Goal: Information Seeking & Learning: Check status

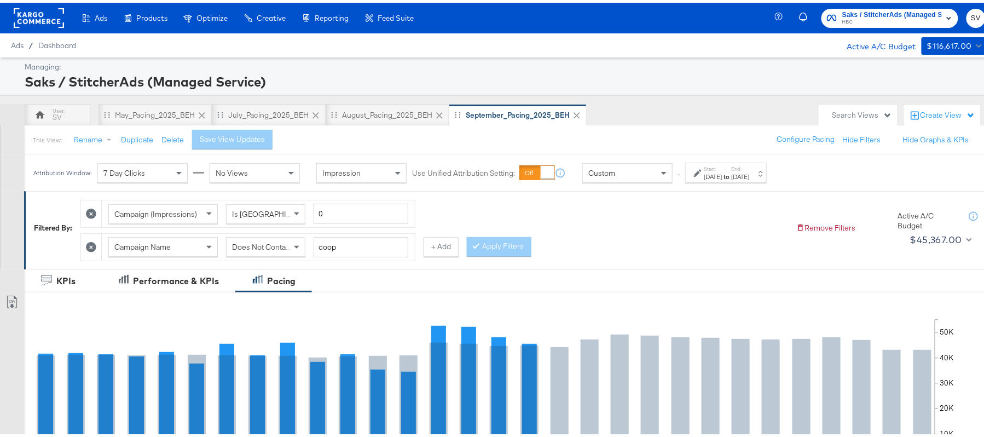
click at [720, 183] on div "Attribution Window: 7 Day Clicks No Views Impression Use Unified Attribution Se…" at bounding box center [402, 170] width 755 height 37
click at [721, 176] on div "[DATE]" at bounding box center [713, 174] width 18 height 9
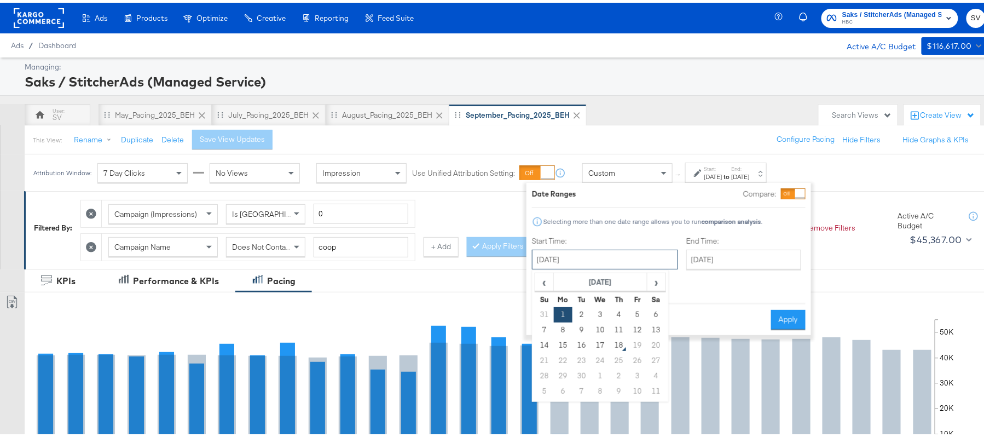
click at [633, 252] on input "[DATE]" at bounding box center [605, 257] width 146 height 20
click at [544, 344] on td "14" at bounding box center [544, 342] width 19 height 15
type input "[DATE]"
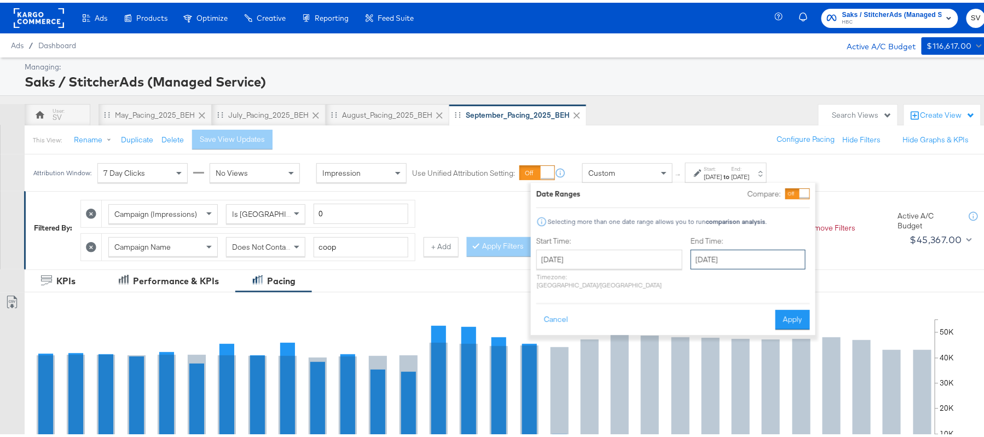
click at [725, 248] on input "[DATE]" at bounding box center [747, 257] width 115 height 20
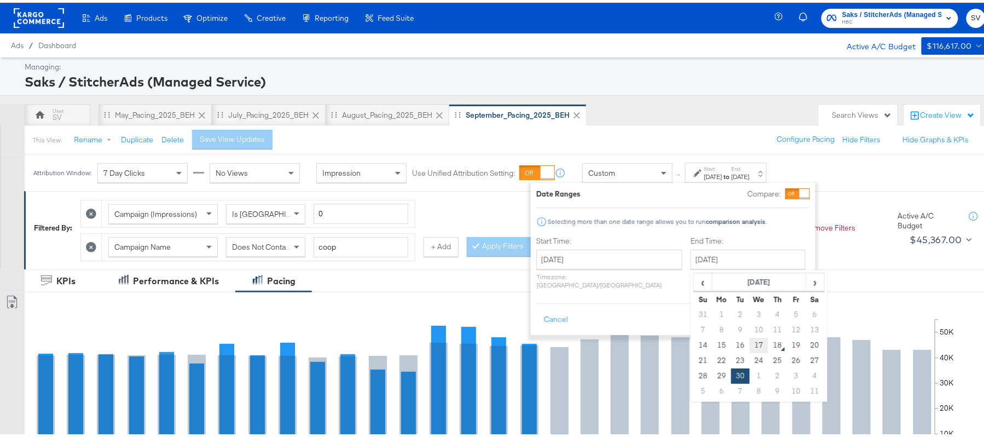
click at [749, 342] on td "17" at bounding box center [758, 342] width 19 height 15
type input "[DATE]"
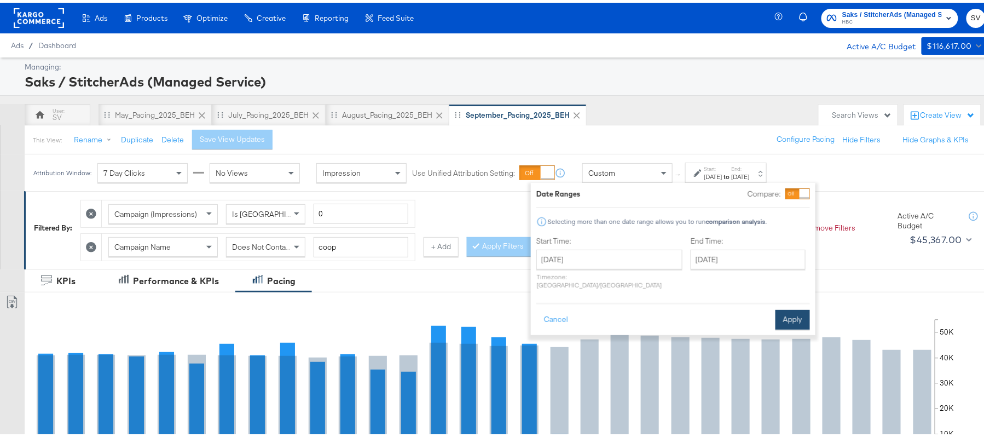
click at [786, 307] on button "Apply" at bounding box center [792, 317] width 34 height 20
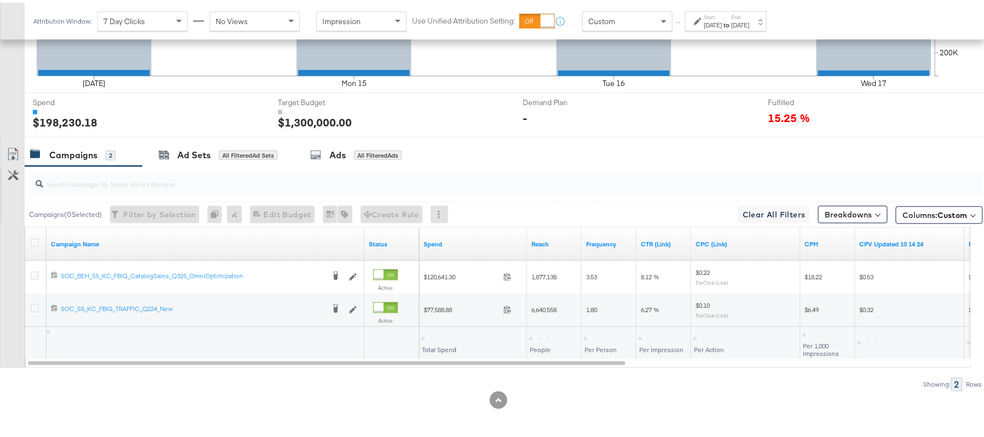
scroll to position [386, 0]
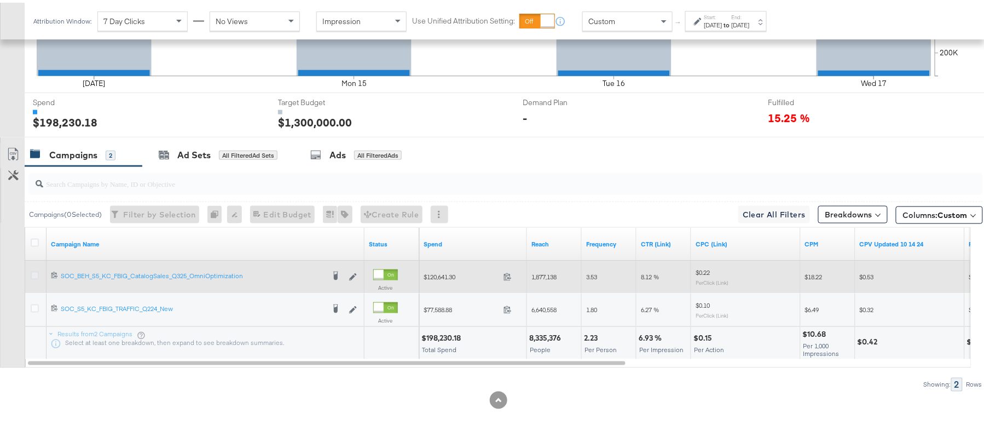
click at [33, 272] on icon at bounding box center [35, 273] width 8 height 8
click at [0, 0] on input "checkbox" at bounding box center [0, 0] width 0 height 0
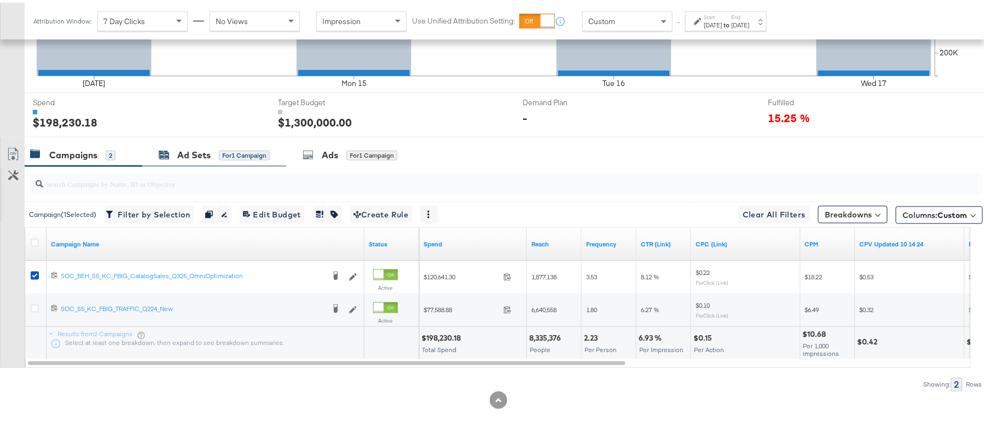
click at [219, 158] on div "Ad Sets for 1 Campaign" at bounding box center [214, 152] width 111 height 13
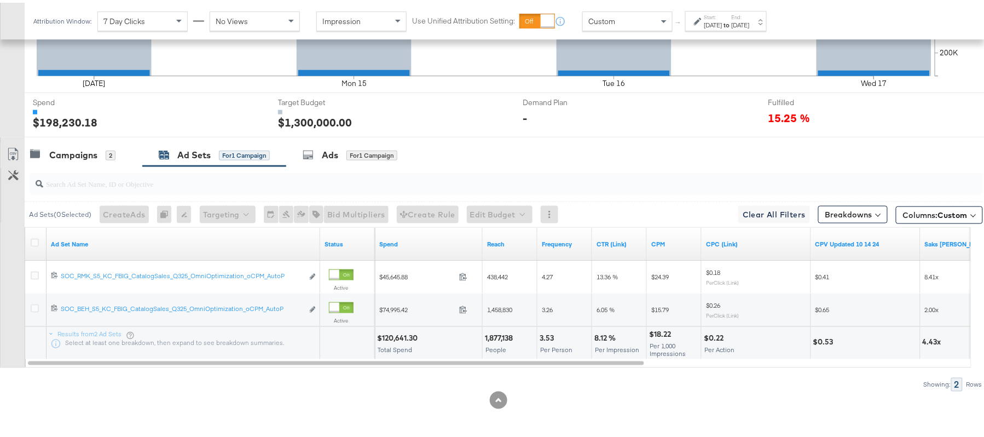
click at [397, 335] on div "$120,641.30" at bounding box center [399, 335] width 44 height 10
copy div "120,641.30"
click at [543, 330] on div "3.53" at bounding box center [548, 335] width 18 height 10
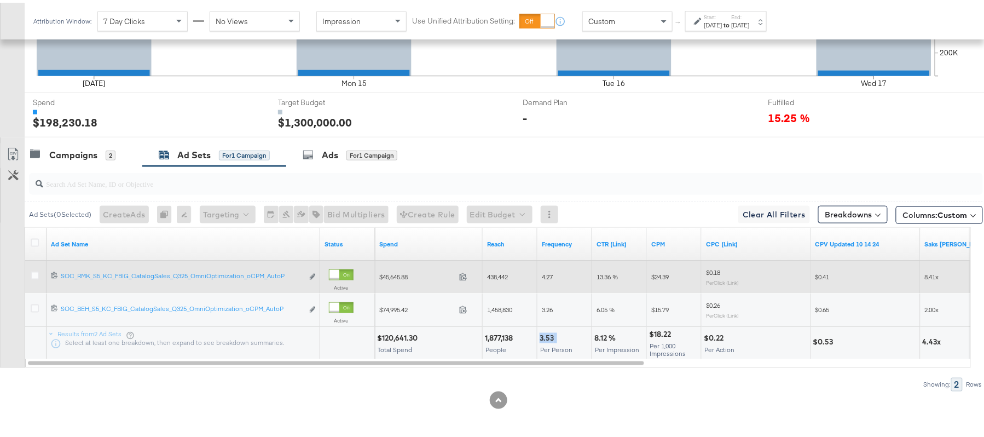
copy div "3.53"
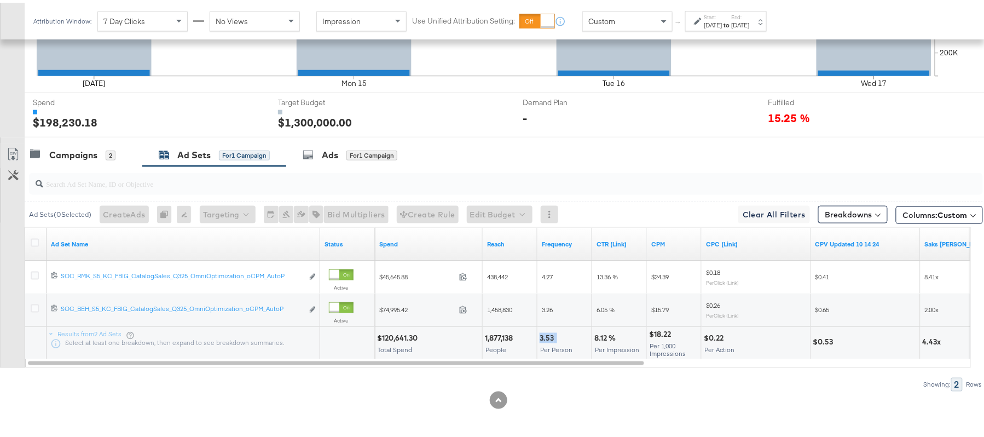
scroll to position [313, 0]
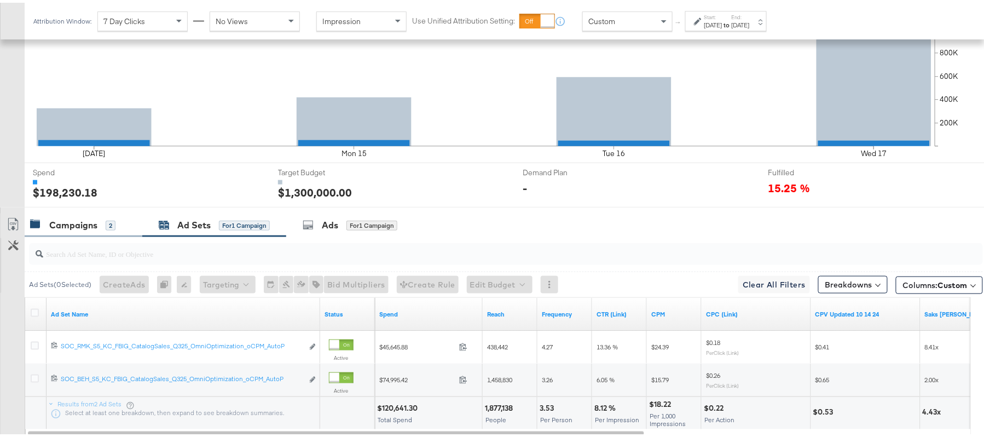
click at [67, 213] on div "Campaigns 2" at bounding box center [84, 223] width 118 height 24
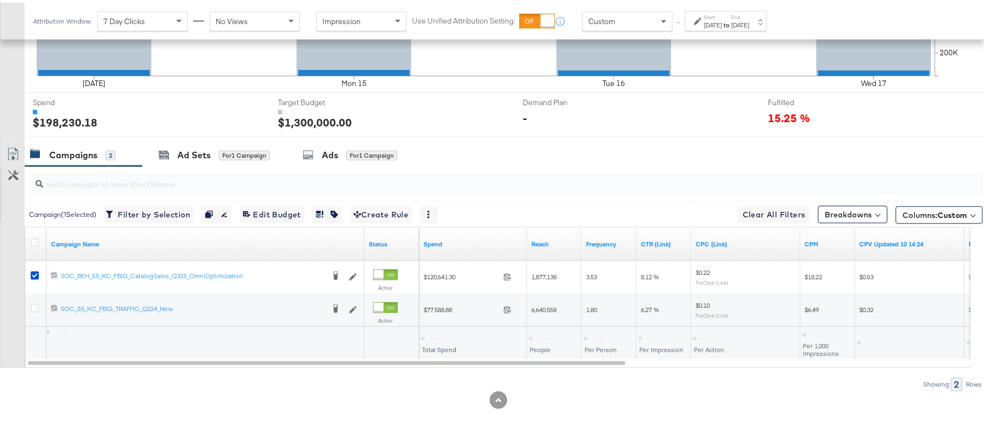
scroll to position [386, 0]
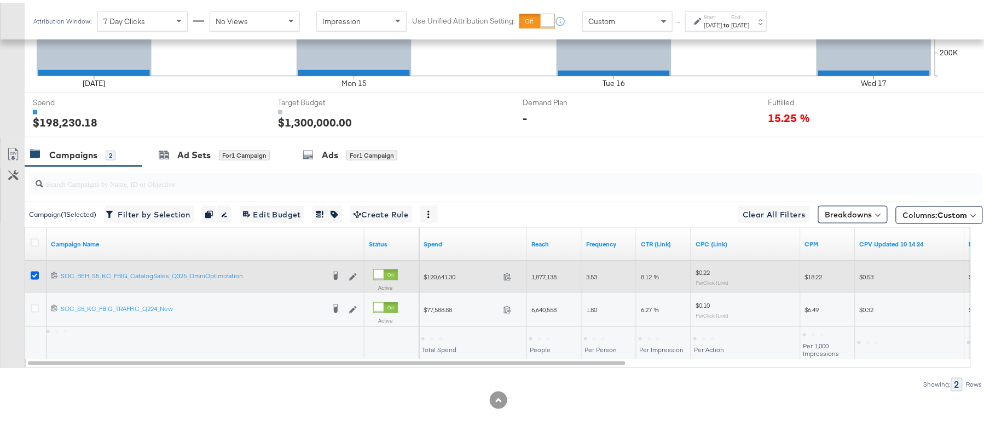
click at [38, 271] on icon at bounding box center [35, 273] width 8 height 8
click at [0, 0] on input "checkbox" at bounding box center [0, 0] width 0 height 0
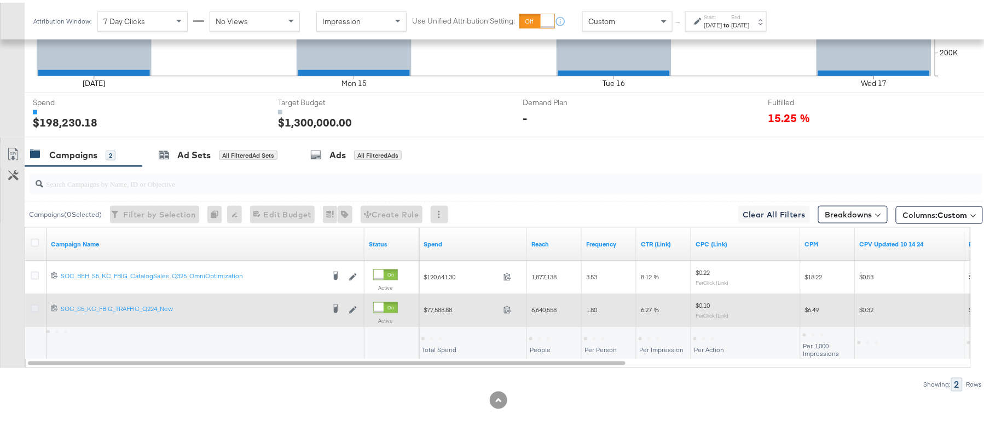
click at [31, 303] on icon at bounding box center [35, 305] width 8 height 8
click at [0, 0] on input "checkbox" at bounding box center [0, 0] width 0 height 0
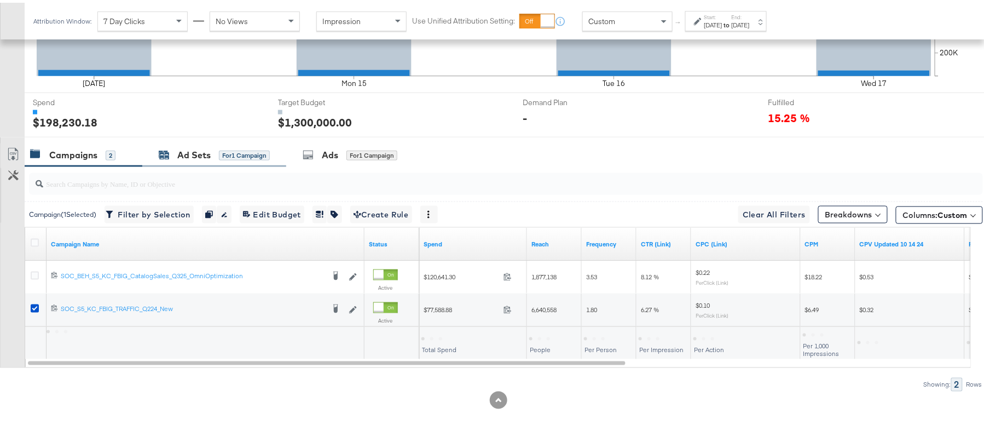
click at [184, 156] on div "Ad Sets" at bounding box center [193, 152] width 33 height 13
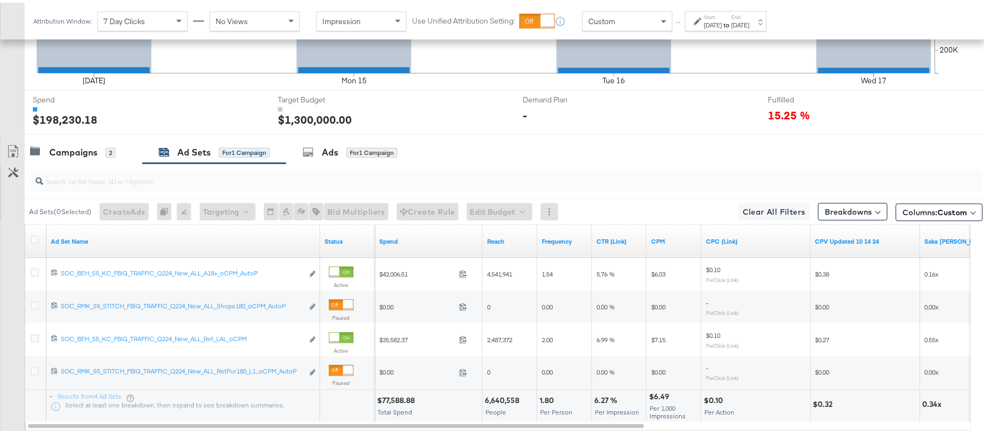
scroll to position [451, 0]
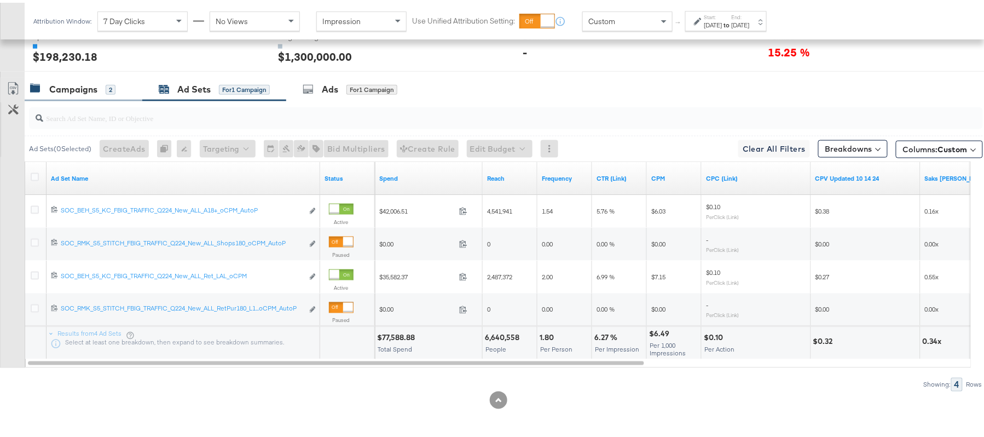
click at [68, 95] on div "Campaigns 2" at bounding box center [84, 87] width 118 height 24
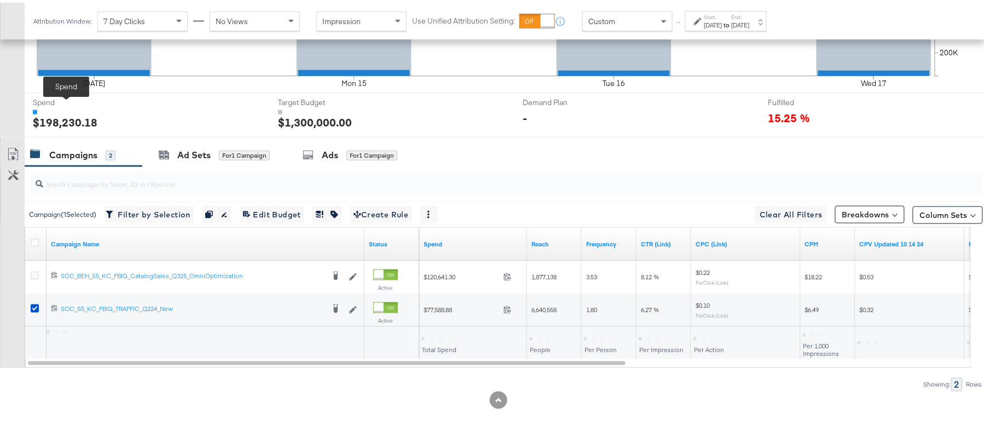
scroll to position [386, 0]
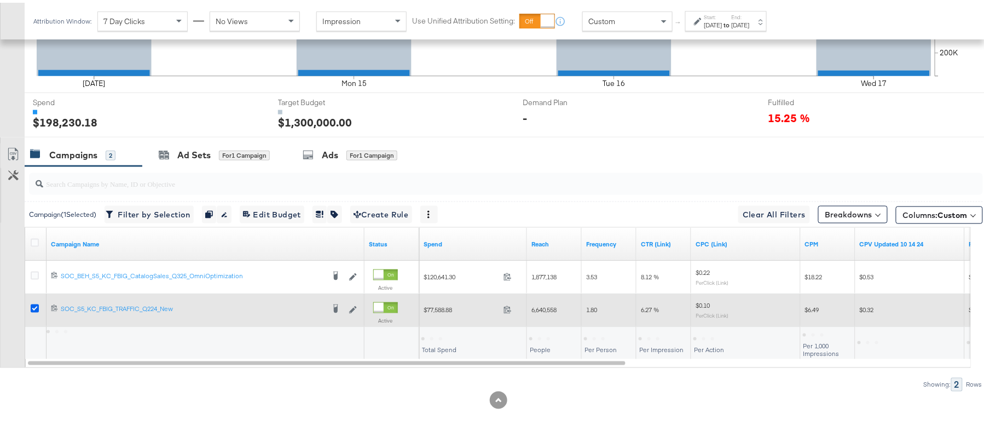
click at [33, 309] on icon at bounding box center [35, 305] width 8 height 8
click at [0, 0] on input "checkbox" at bounding box center [0, 0] width 0 height 0
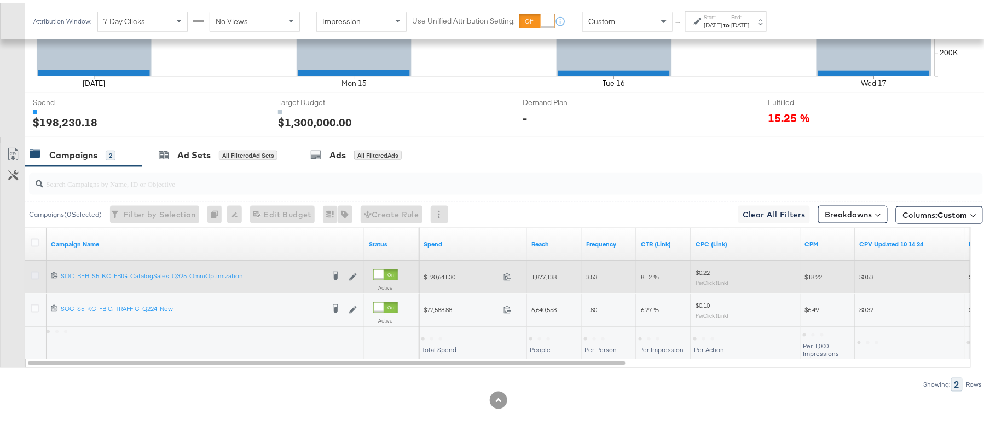
click at [31, 271] on icon at bounding box center [35, 273] width 8 height 8
click at [0, 0] on input "checkbox" at bounding box center [0, 0] width 0 height 0
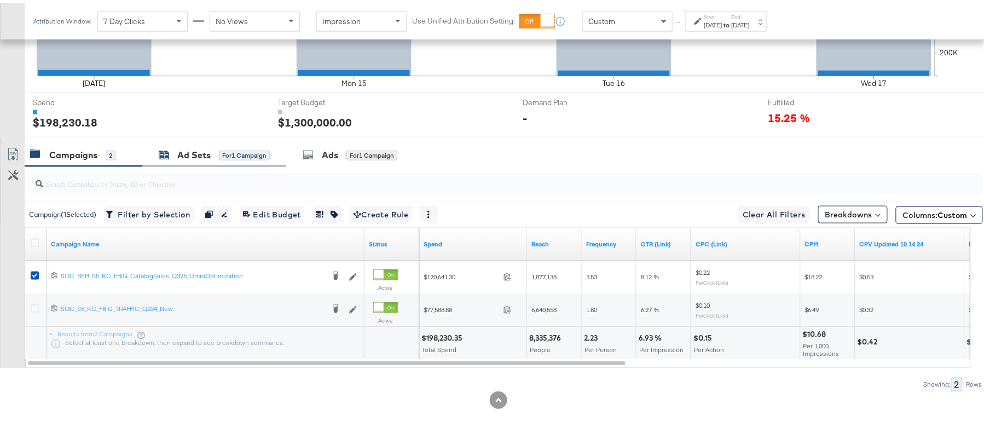
click at [187, 149] on div "Ad Sets" at bounding box center [193, 152] width 33 height 13
